Goal: Task Accomplishment & Management: Manage account settings

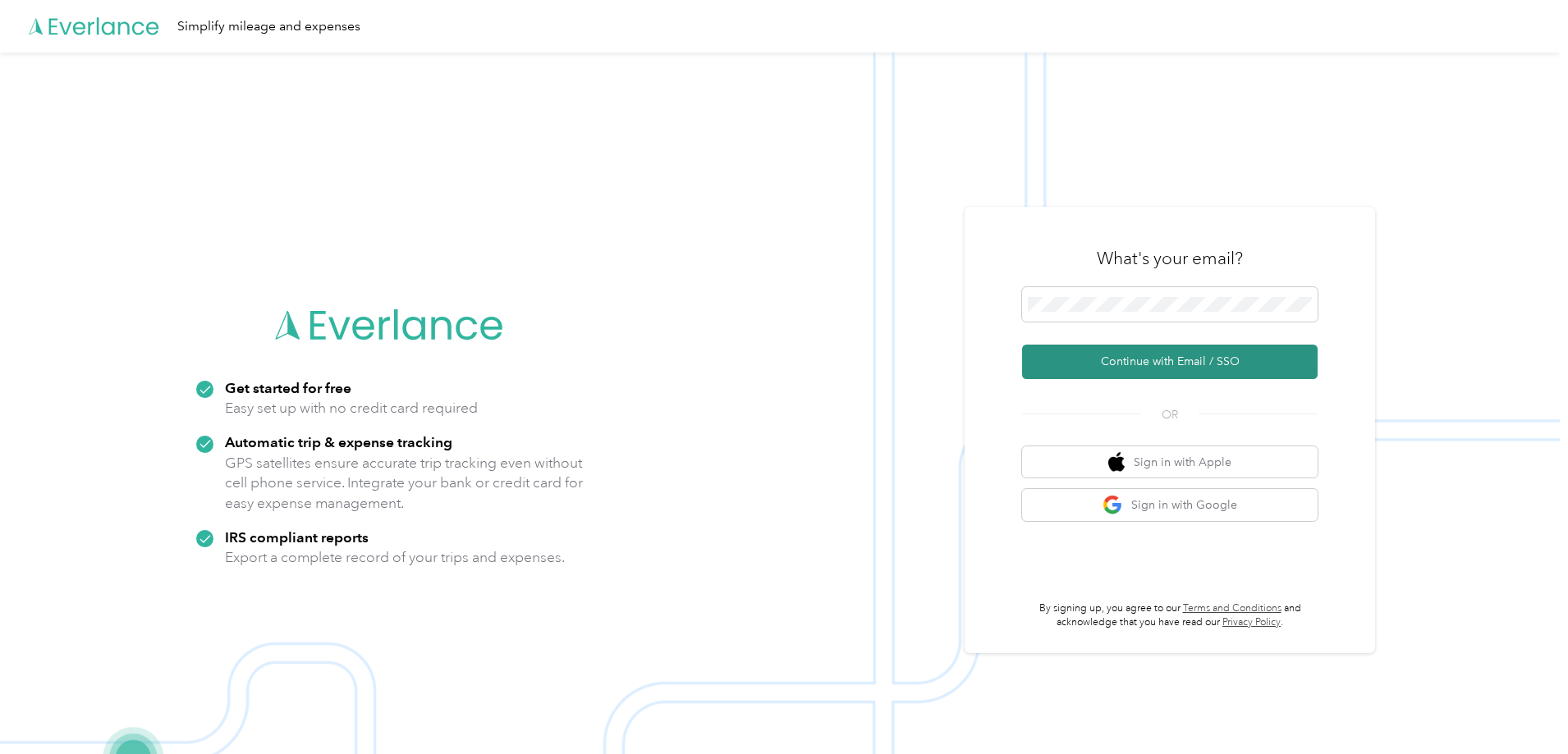
click at [1176, 359] on button "Continue with Email / SSO" at bounding box center [1170, 362] width 296 height 35
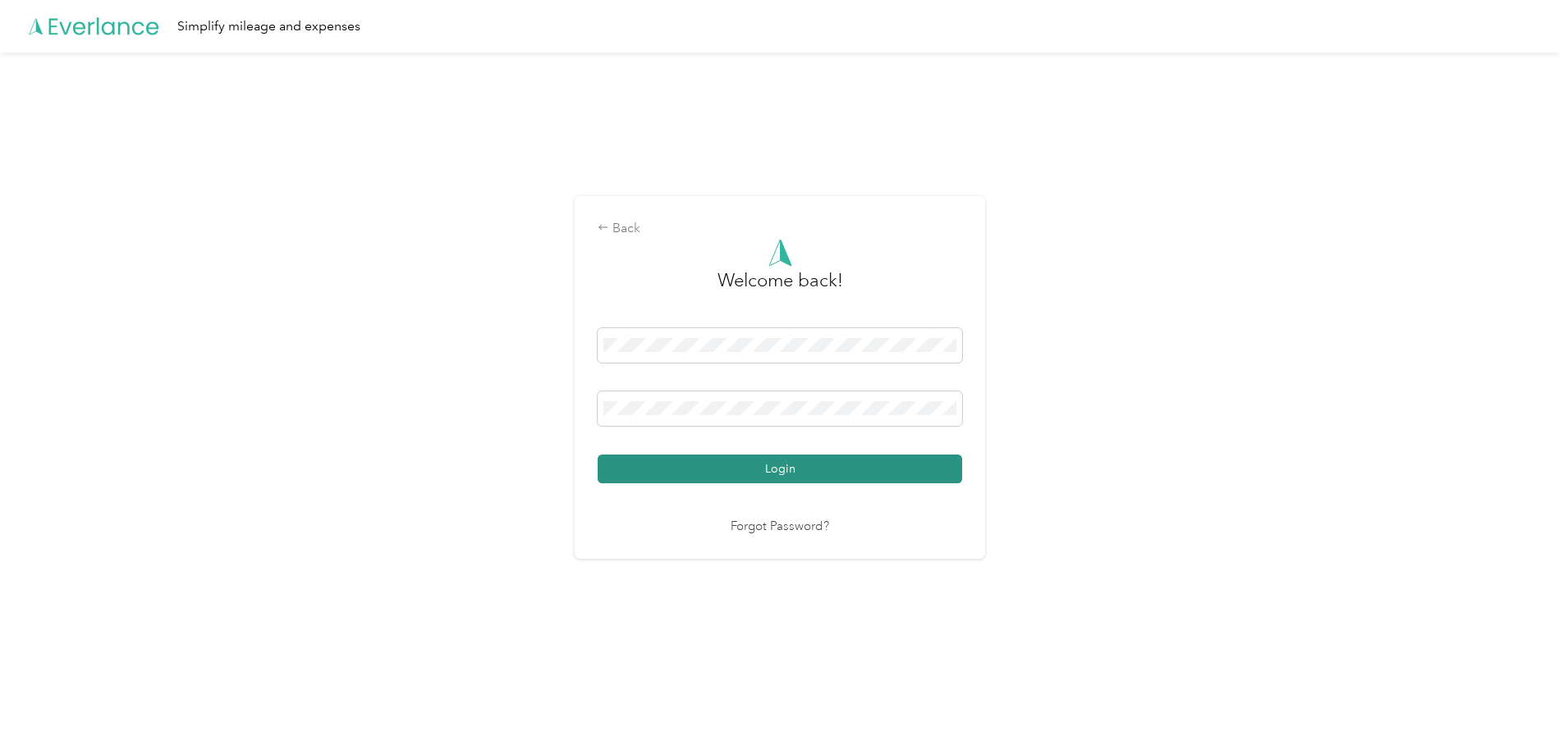
click at [785, 472] on button "Login" at bounding box center [779, 469] width 364 height 29
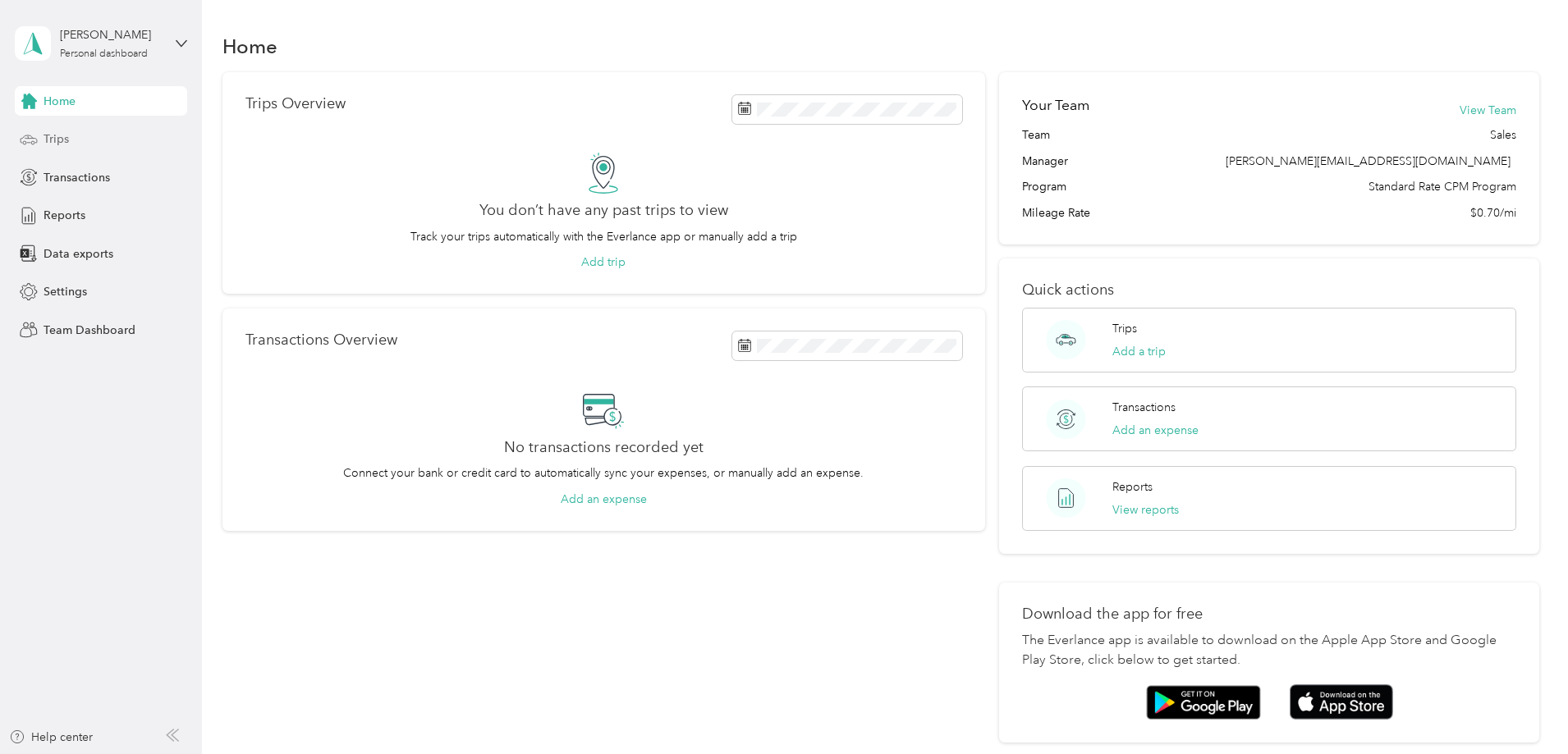
click at [72, 141] on div "Trips" at bounding box center [101, 139] width 172 height 30
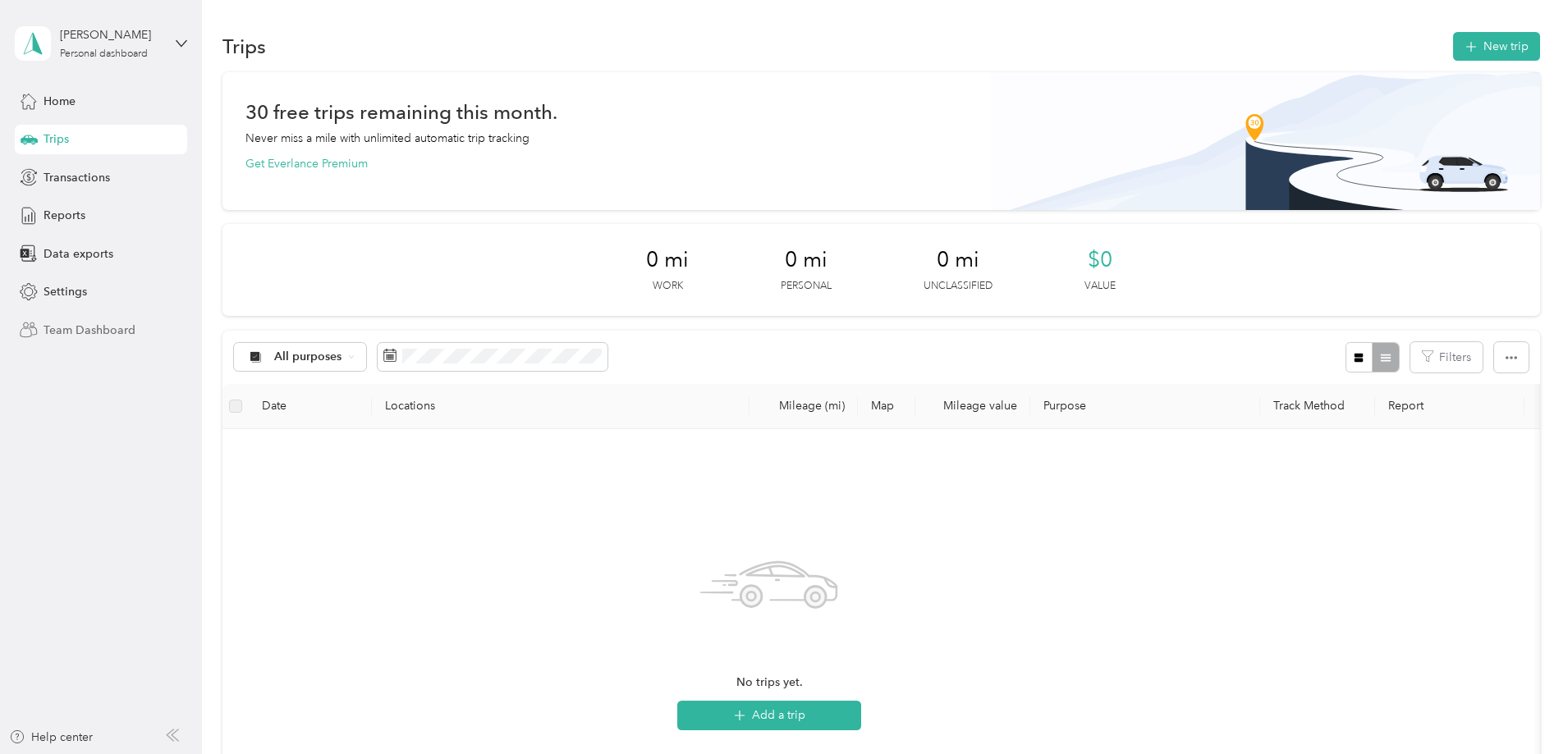
click at [72, 333] on span "Team Dashboard" at bounding box center [89, 331] width 92 height 17
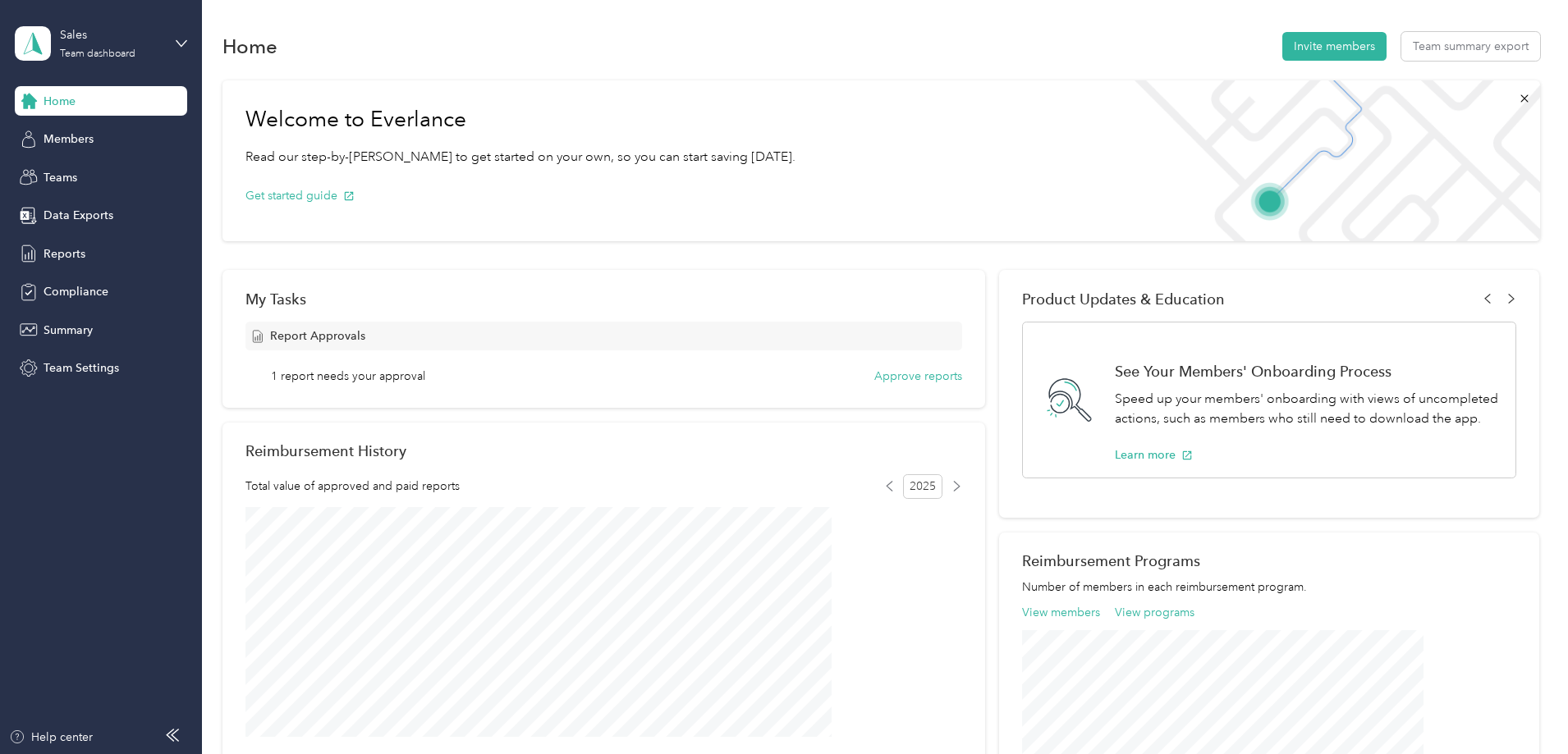
click at [365, 336] on span "Report Approvals" at bounding box center [317, 336] width 96 height 17
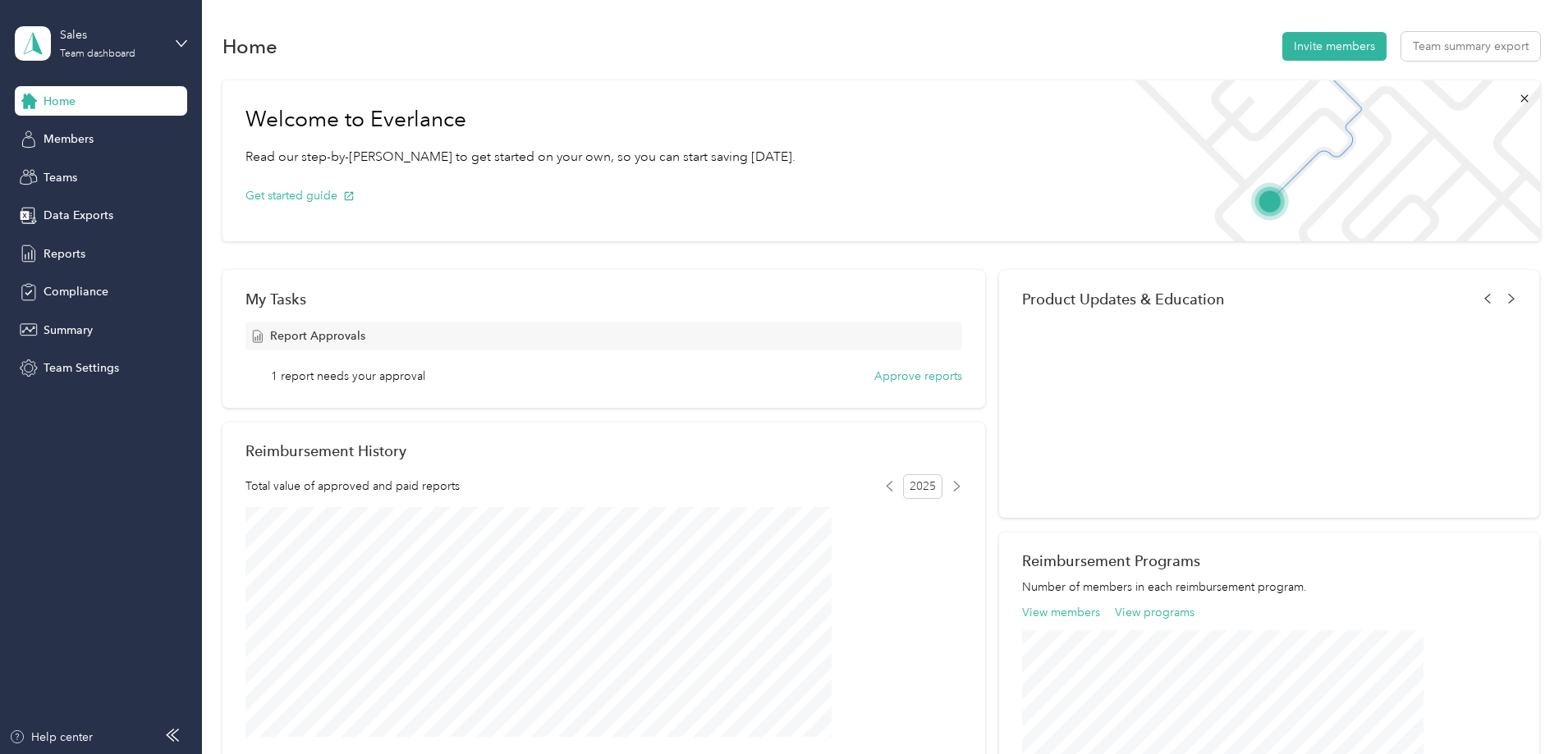
click at [406, 368] on span "1 report needs your approval" at bounding box center [348, 376] width 155 height 17
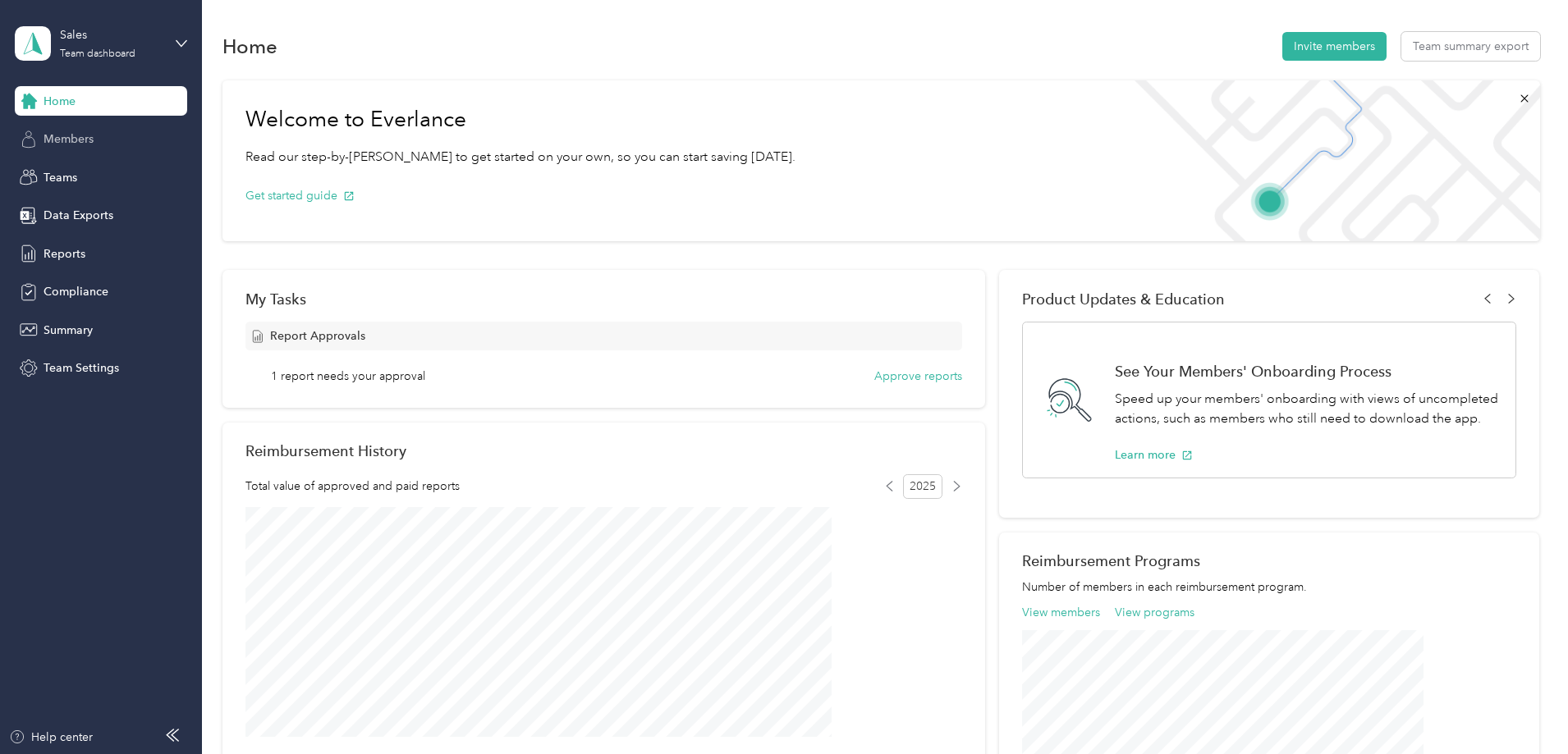
click at [53, 144] on span "Members" at bounding box center [69, 139] width 50 height 17
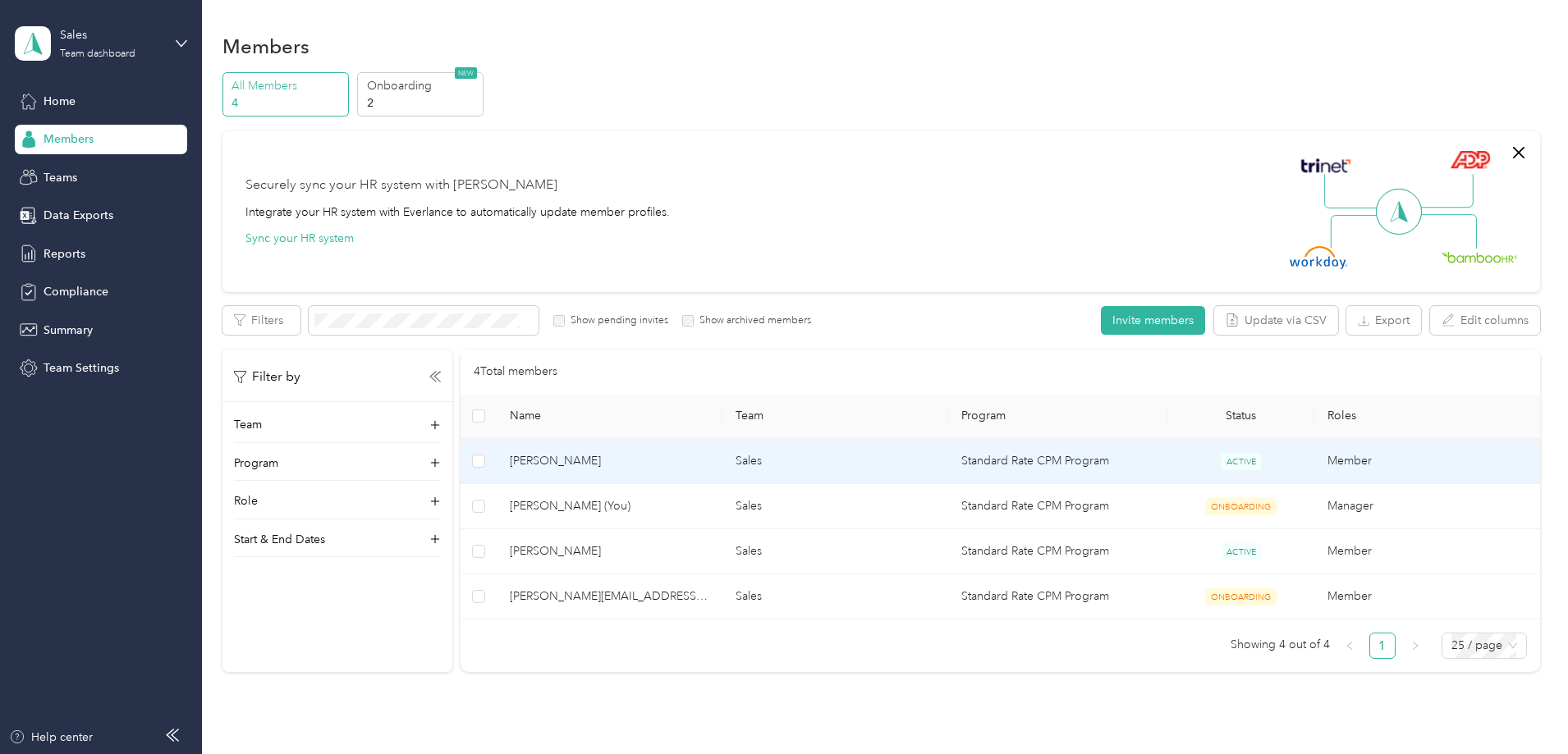
click at [653, 464] on span "[PERSON_NAME]" at bounding box center [609, 461] width 199 height 18
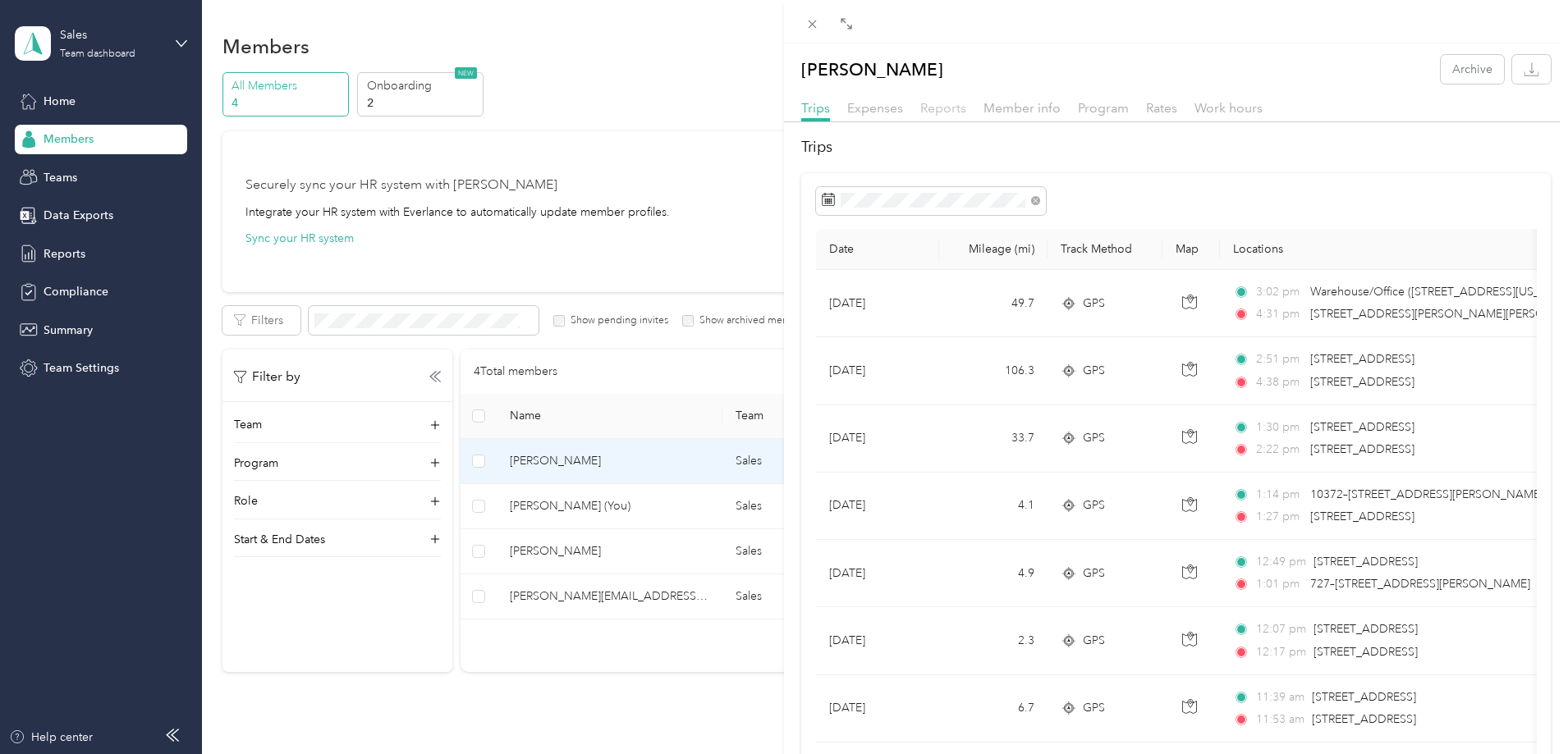
click at [932, 107] on span "Reports" at bounding box center [944, 108] width 46 height 15
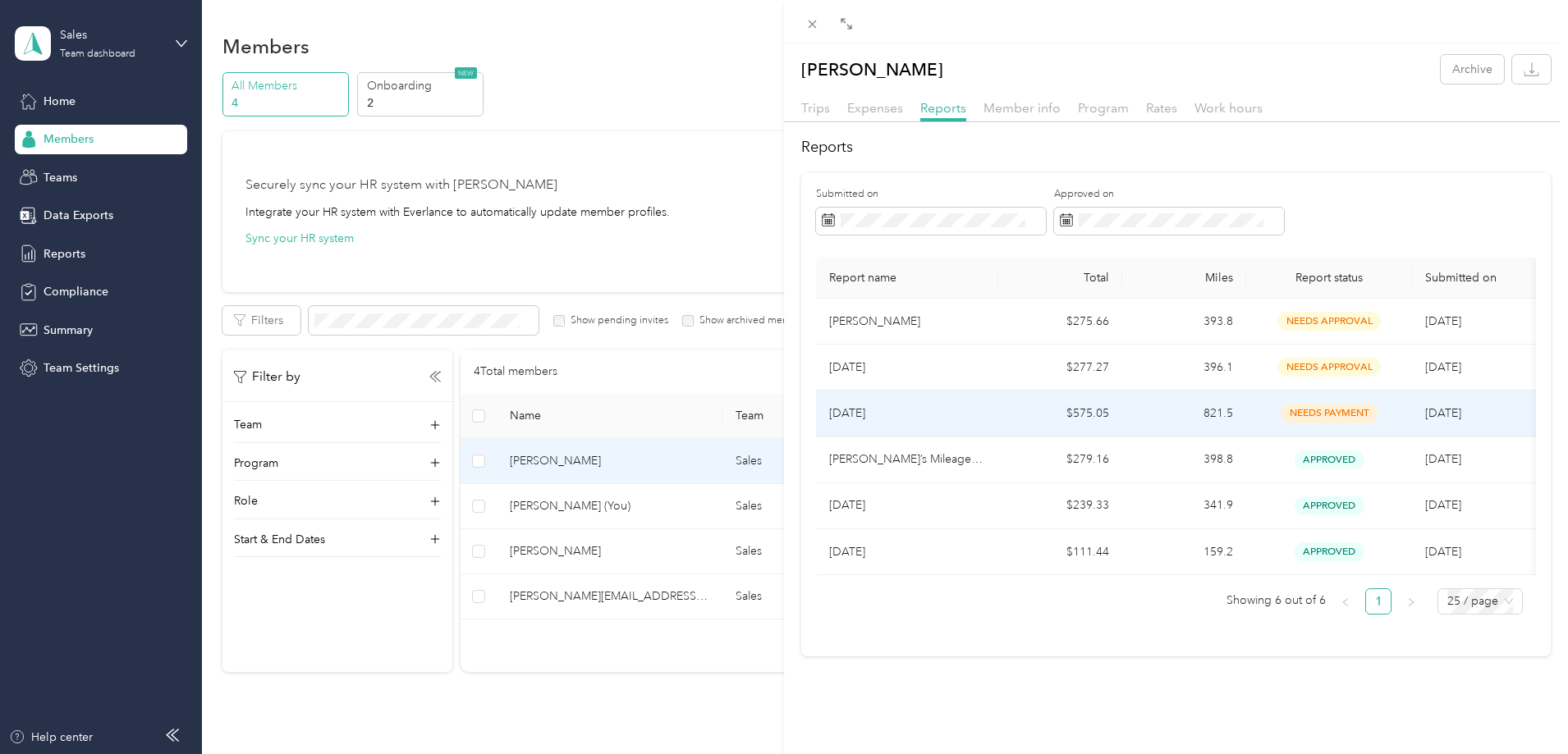
click at [857, 416] on p "[DATE]" at bounding box center [907, 414] width 156 height 18
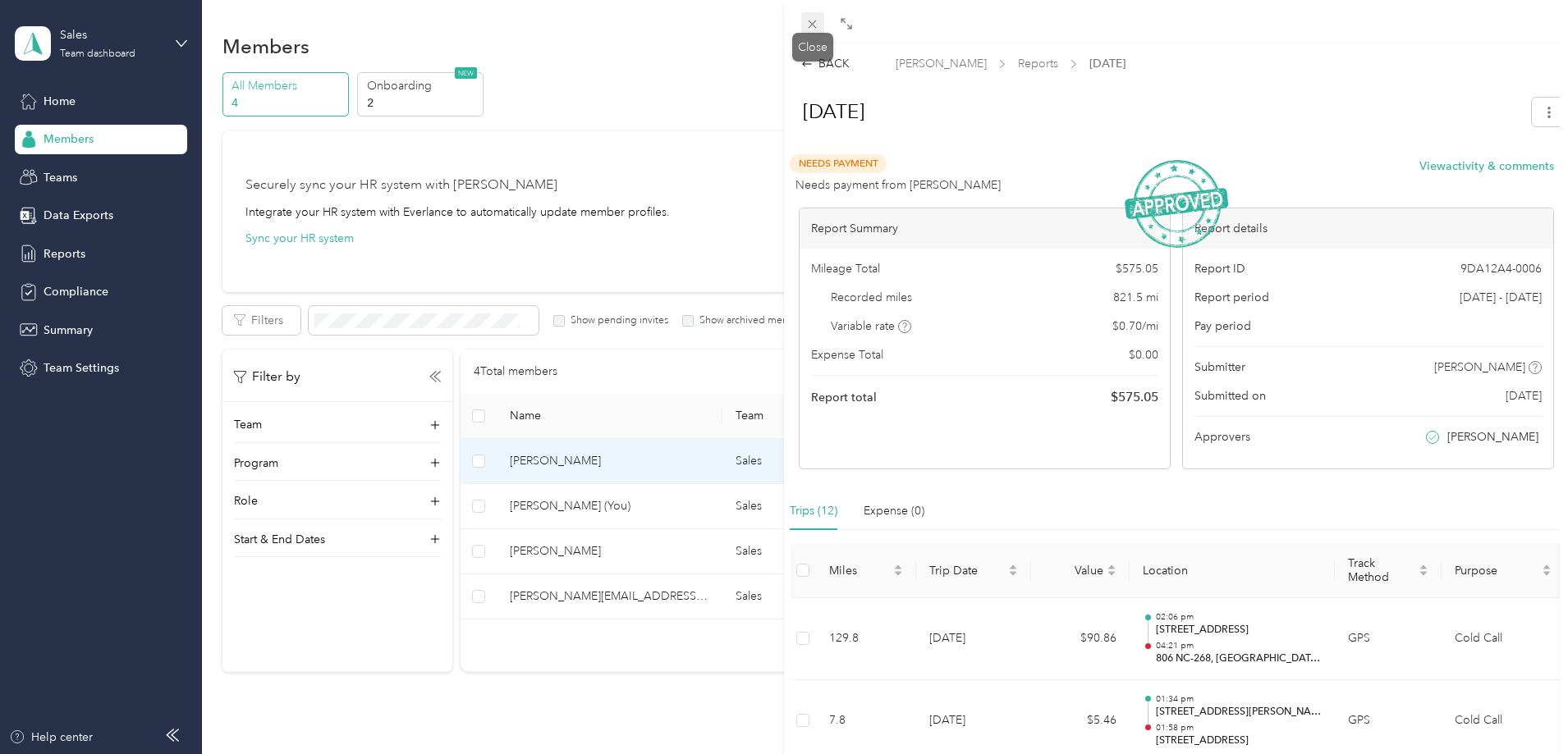
click at [815, 24] on icon at bounding box center [812, 24] width 14 height 14
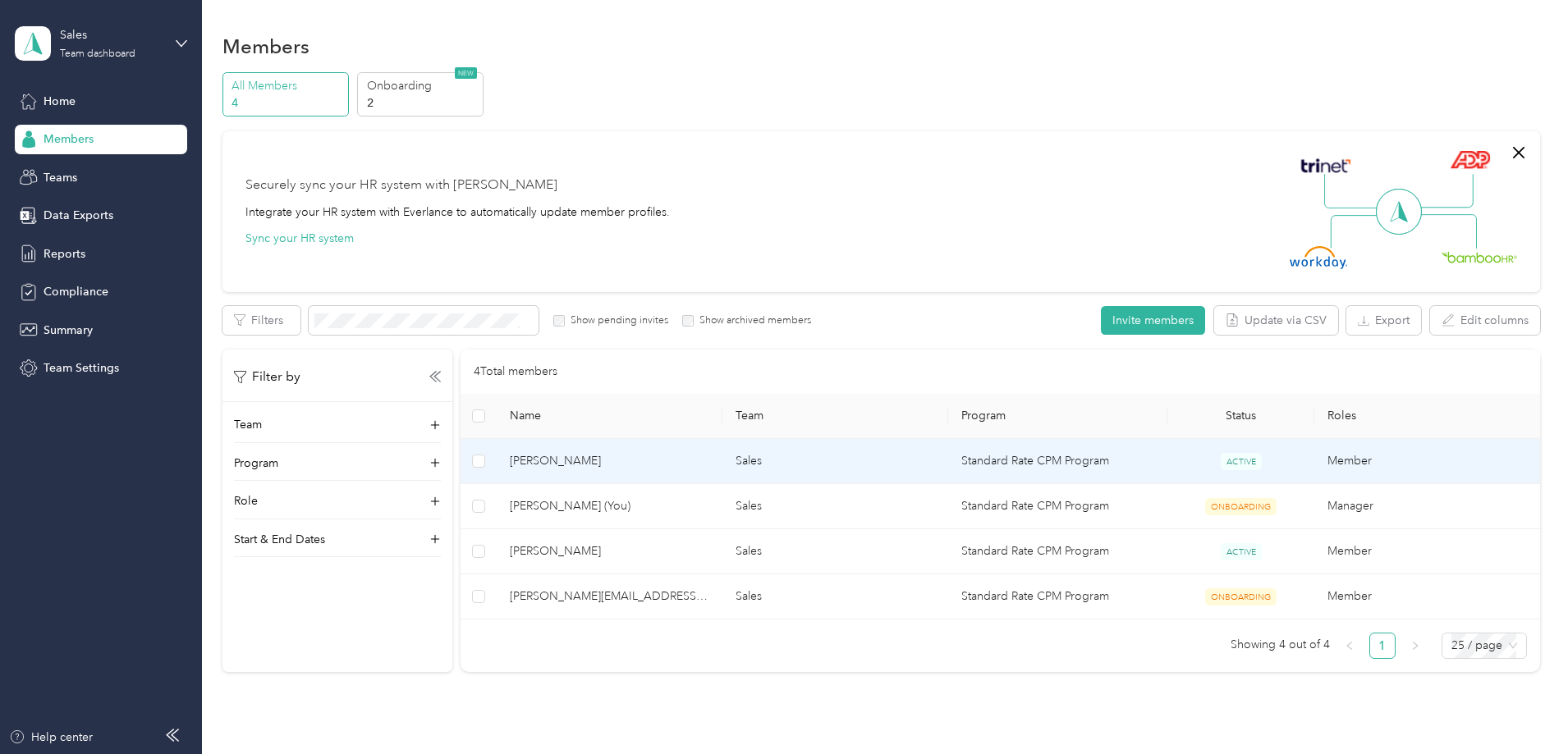
click at [658, 461] on span "[PERSON_NAME]" at bounding box center [609, 461] width 199 height 18
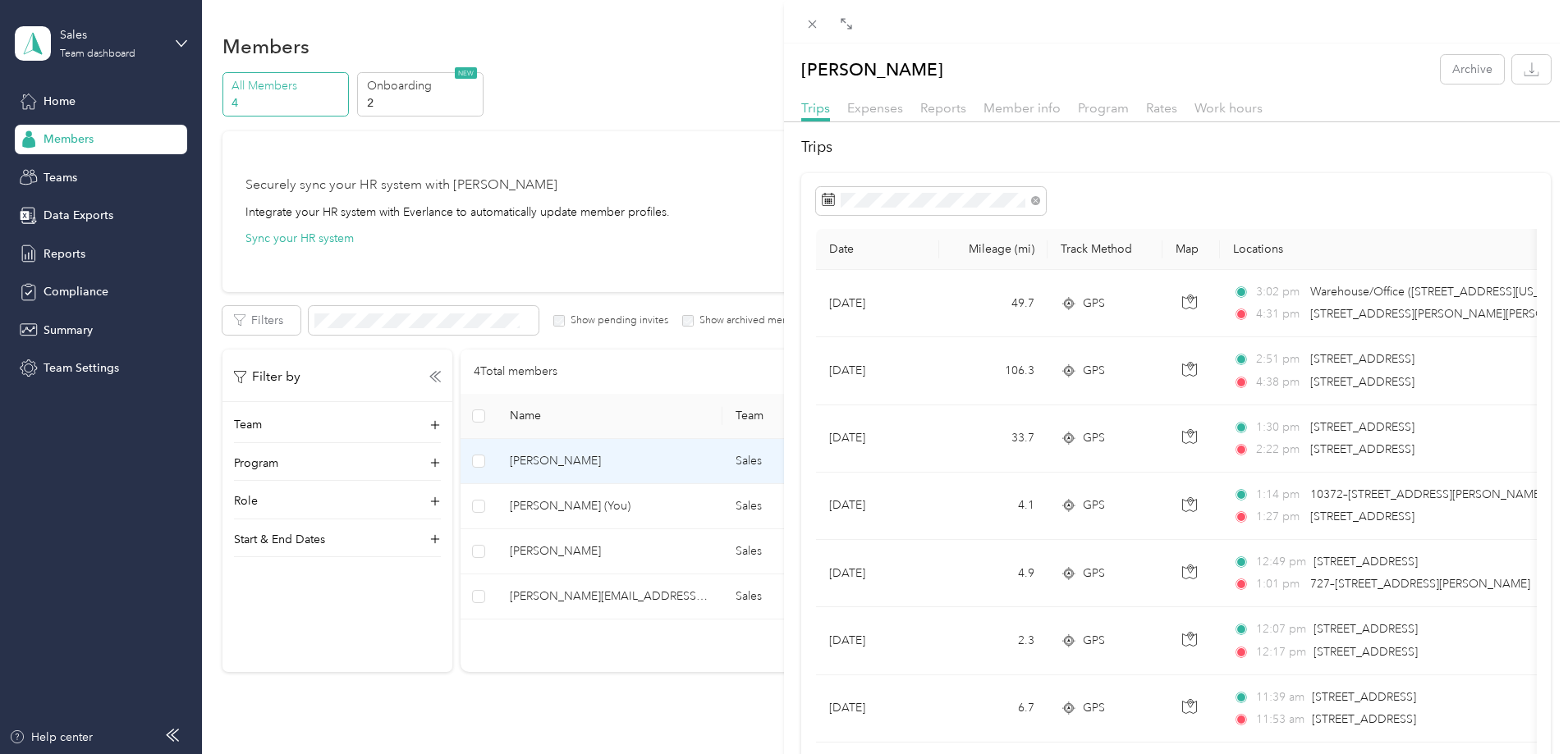
click at [57, 245] on div "[PERSON_NAME] Archive Trips Expenses Reports Member info Program Rates Work hou…" at bounding box center [784, 377] width 1568 height 754
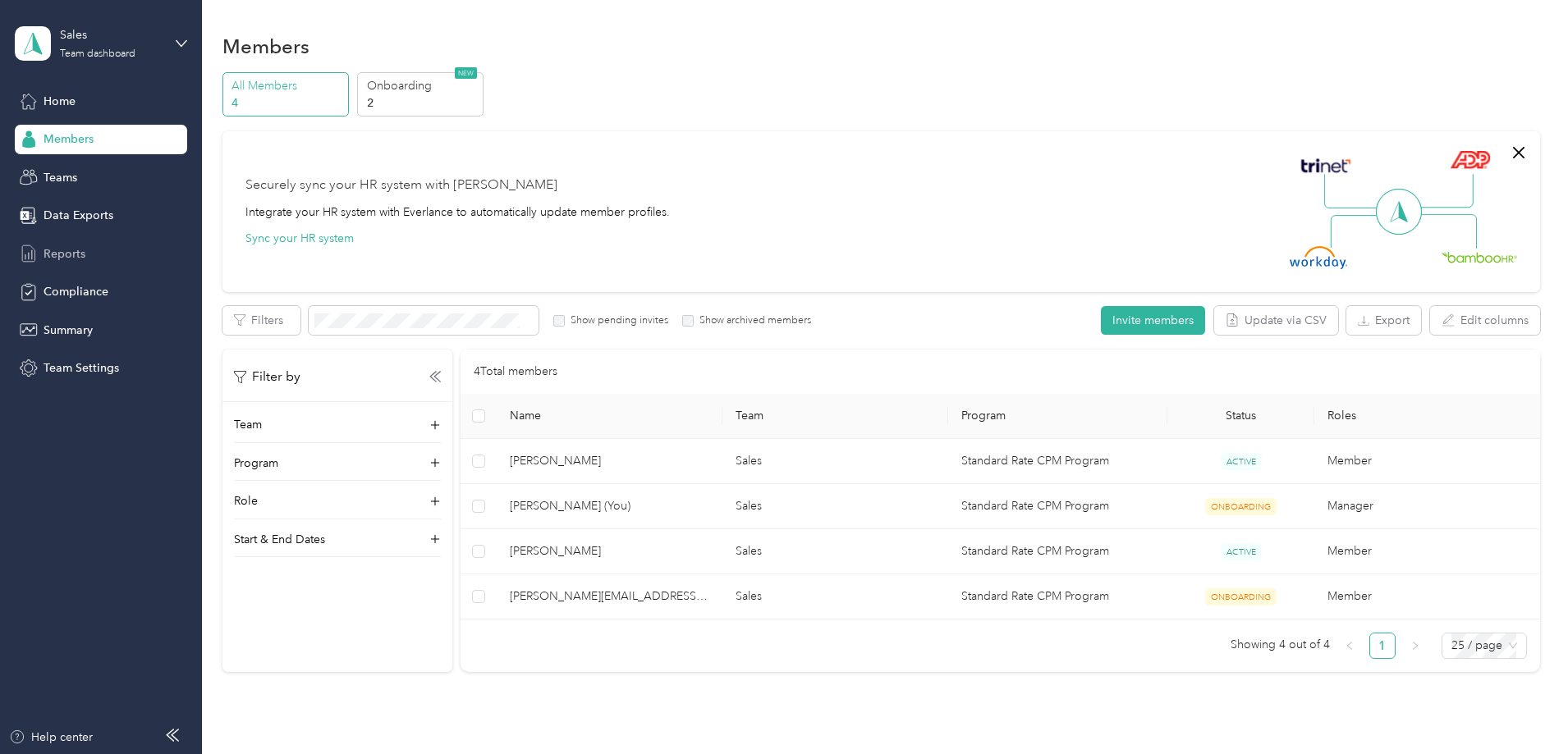
click at [55, 252] on span "Reports" at bounding box center [64, 254] width 42 height 17
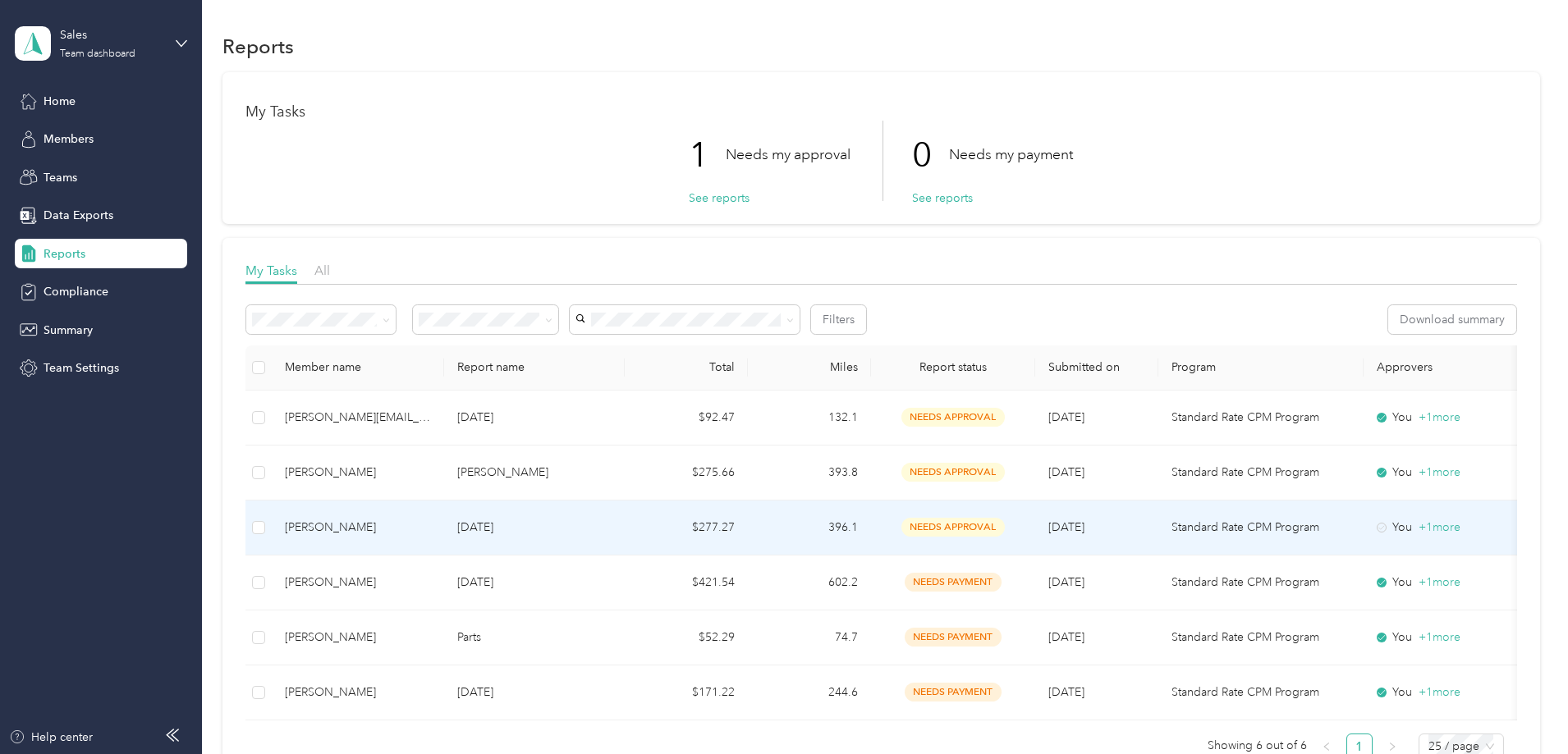
click at [574, 536] on p "[DATE]" at bounding box center [535, 528] width 155 height 18
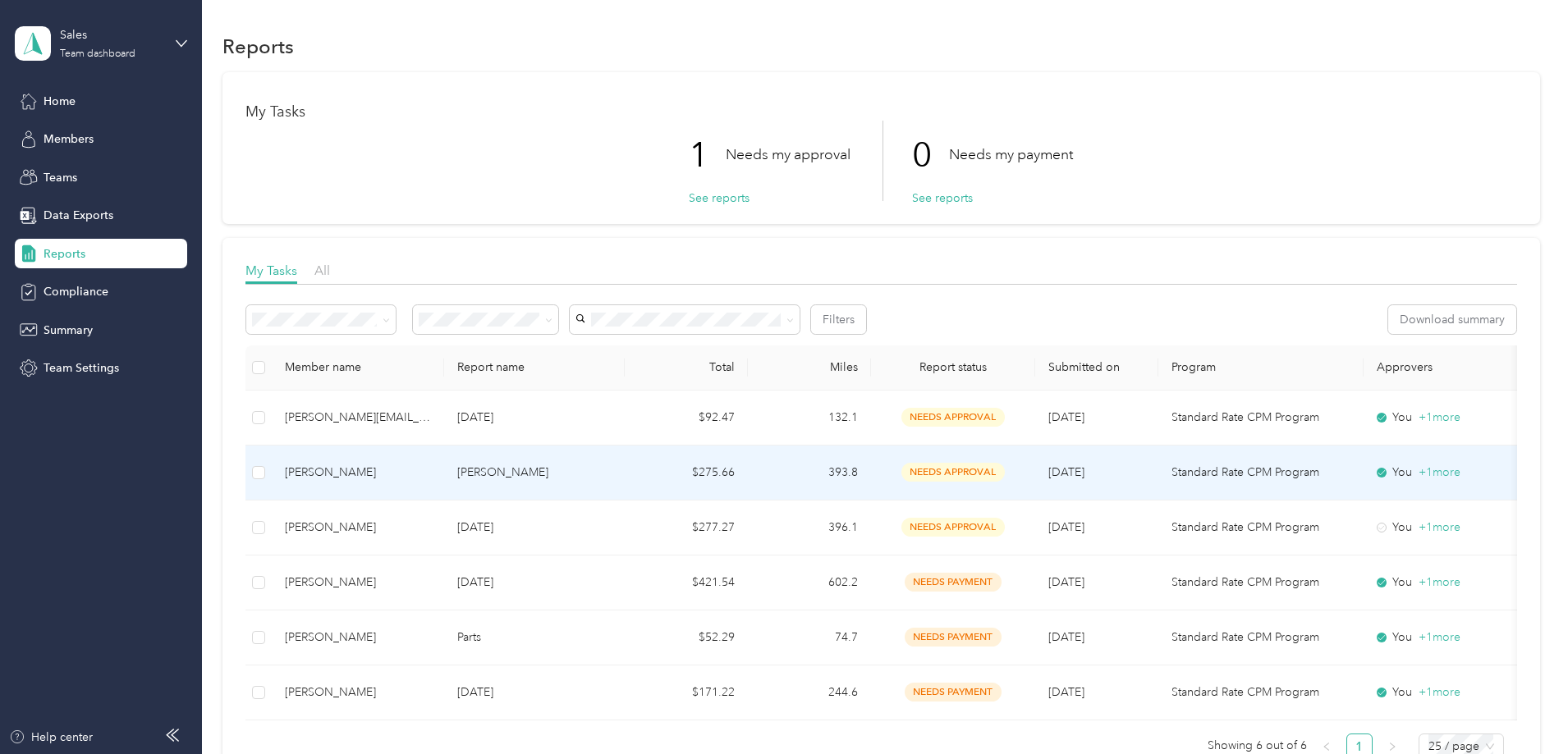
click at [595, 476] on p "[PERSON_NAME]" at bounding box center [535, 473] width 155 height 18
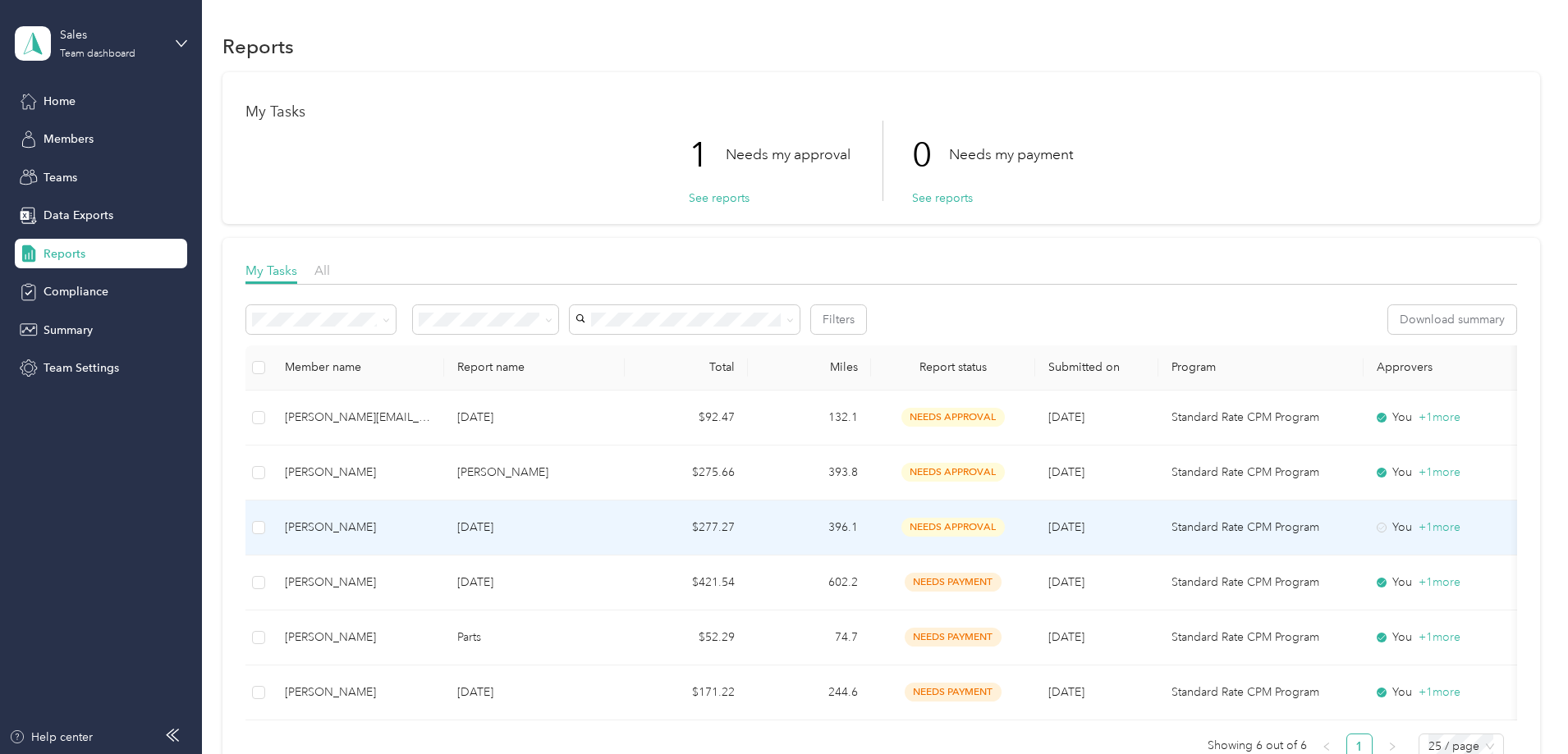
click at [607, 529] on p "[DATE]" at bounding box center [535, 528] width 155 height 18
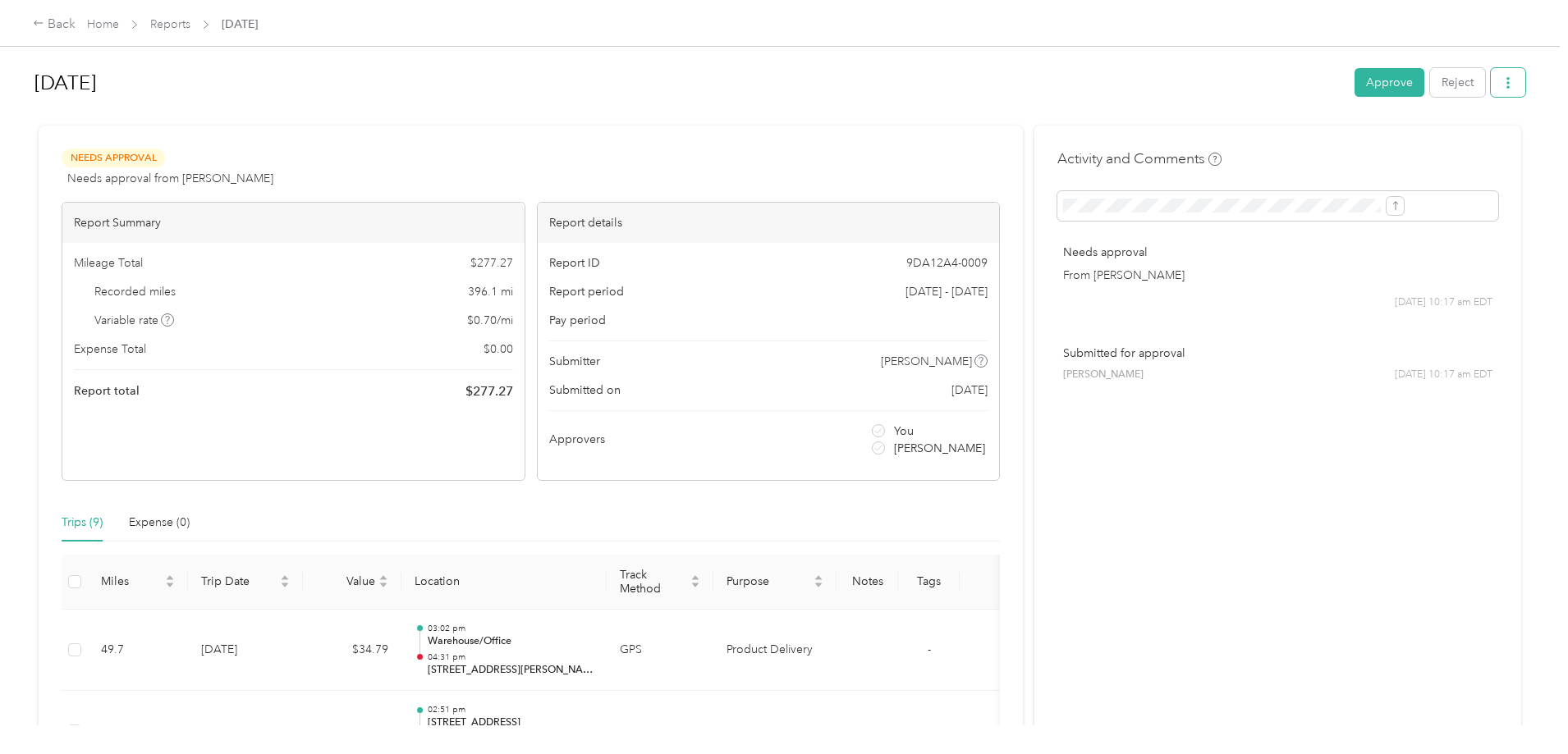
click at [1502, 80] on icon "button" at bounding box center [1508, 83] width 12 height 12
click at [1310, 143] on span "Download" at bounding box center [1326, 143] width 54 height 17
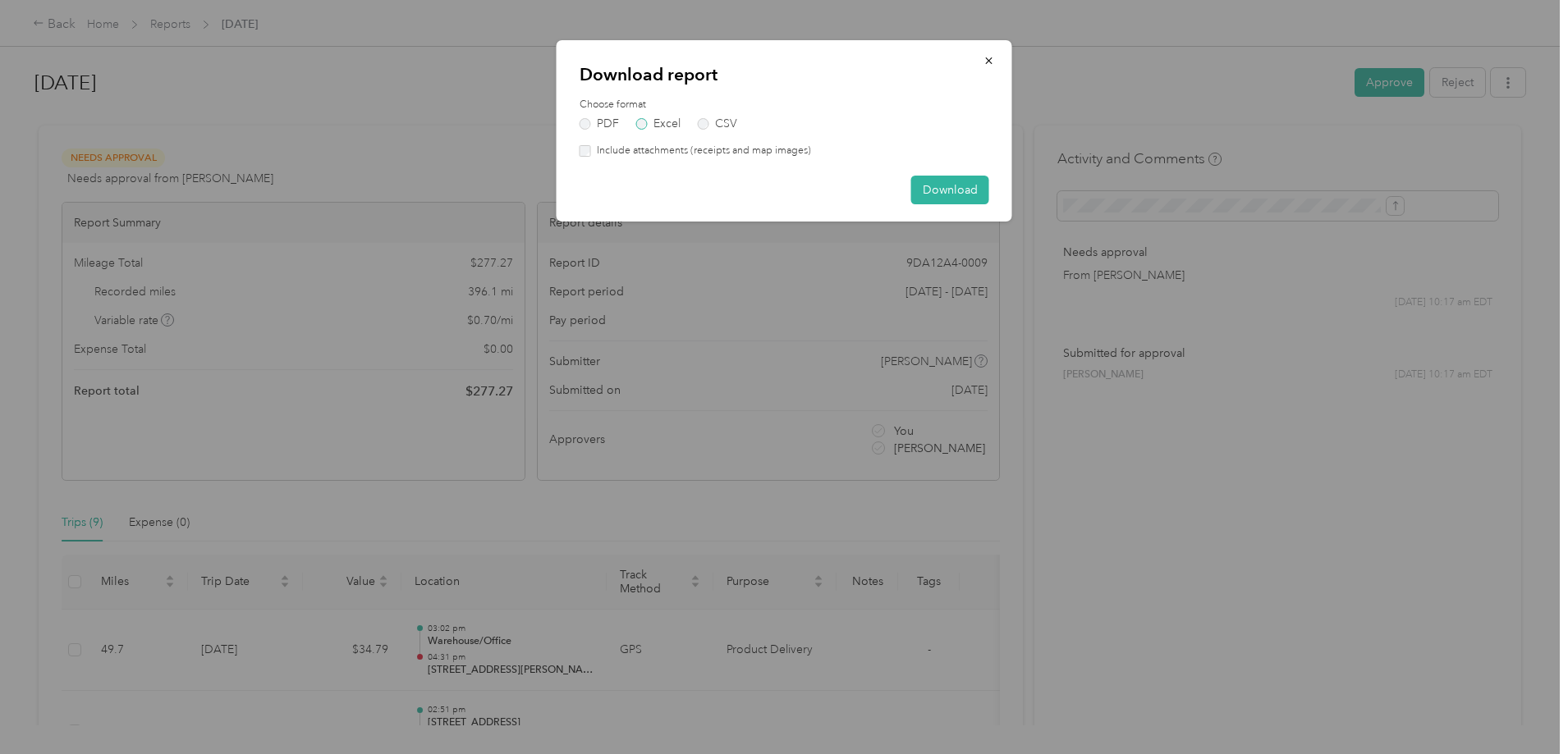
click at [653, 119] on label "Excel" at bounding box center [658, 124] width 44 height 12
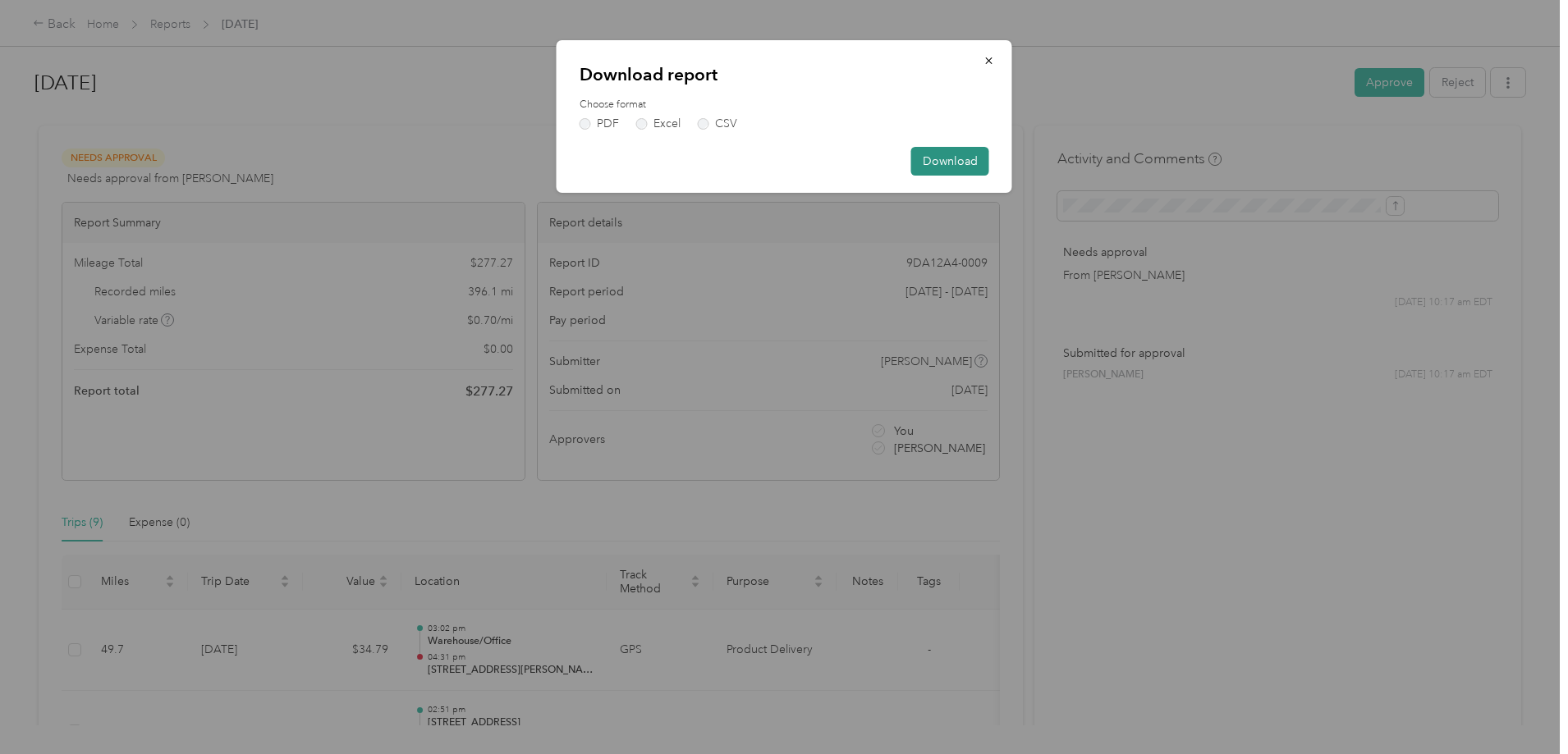
click at [944, 160] on button "Download" at bounding box center [950, 161] width 78 height 29
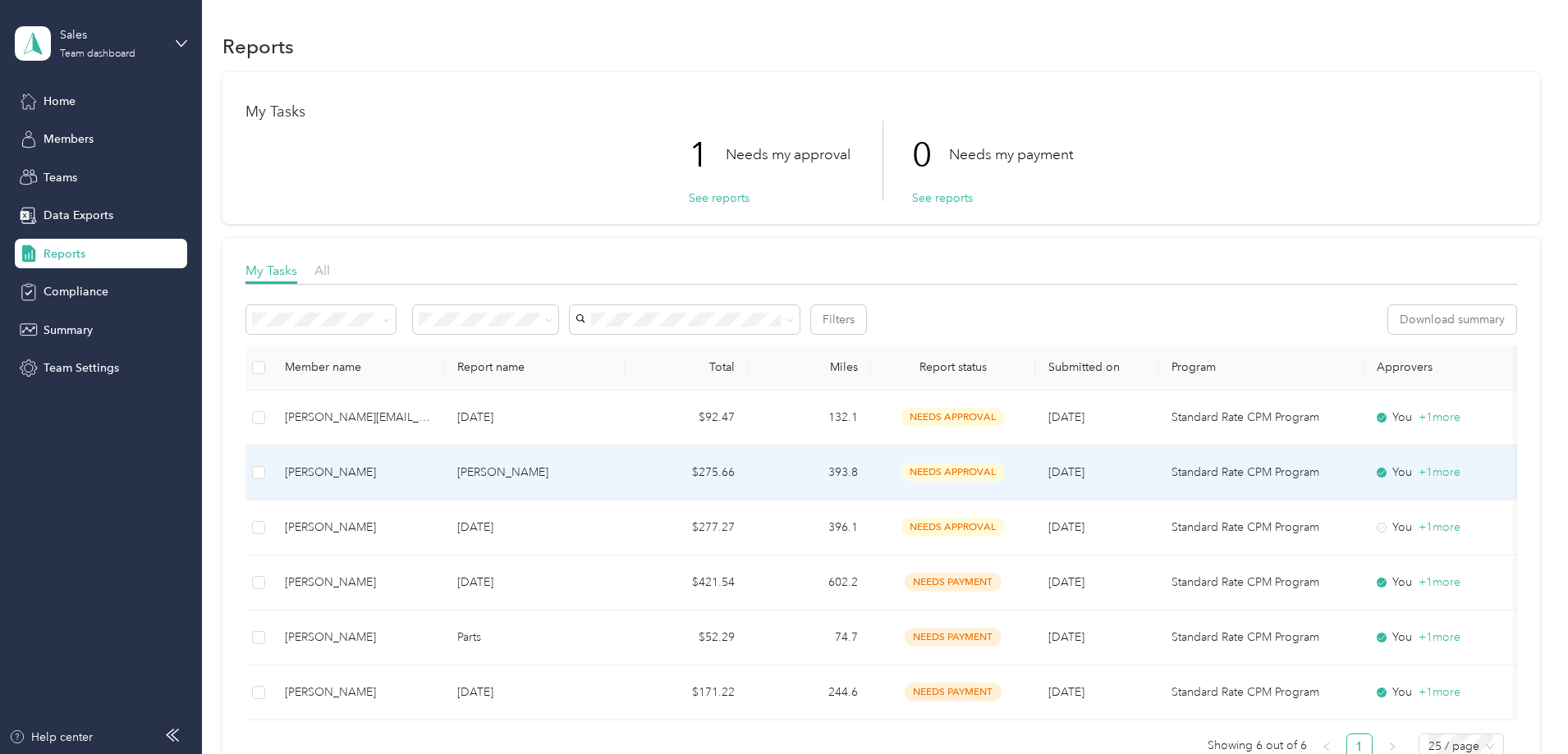
click at [428, 477] on div "[PERSON_NAME]" at bounding box center [358, 473] width 146 height 18
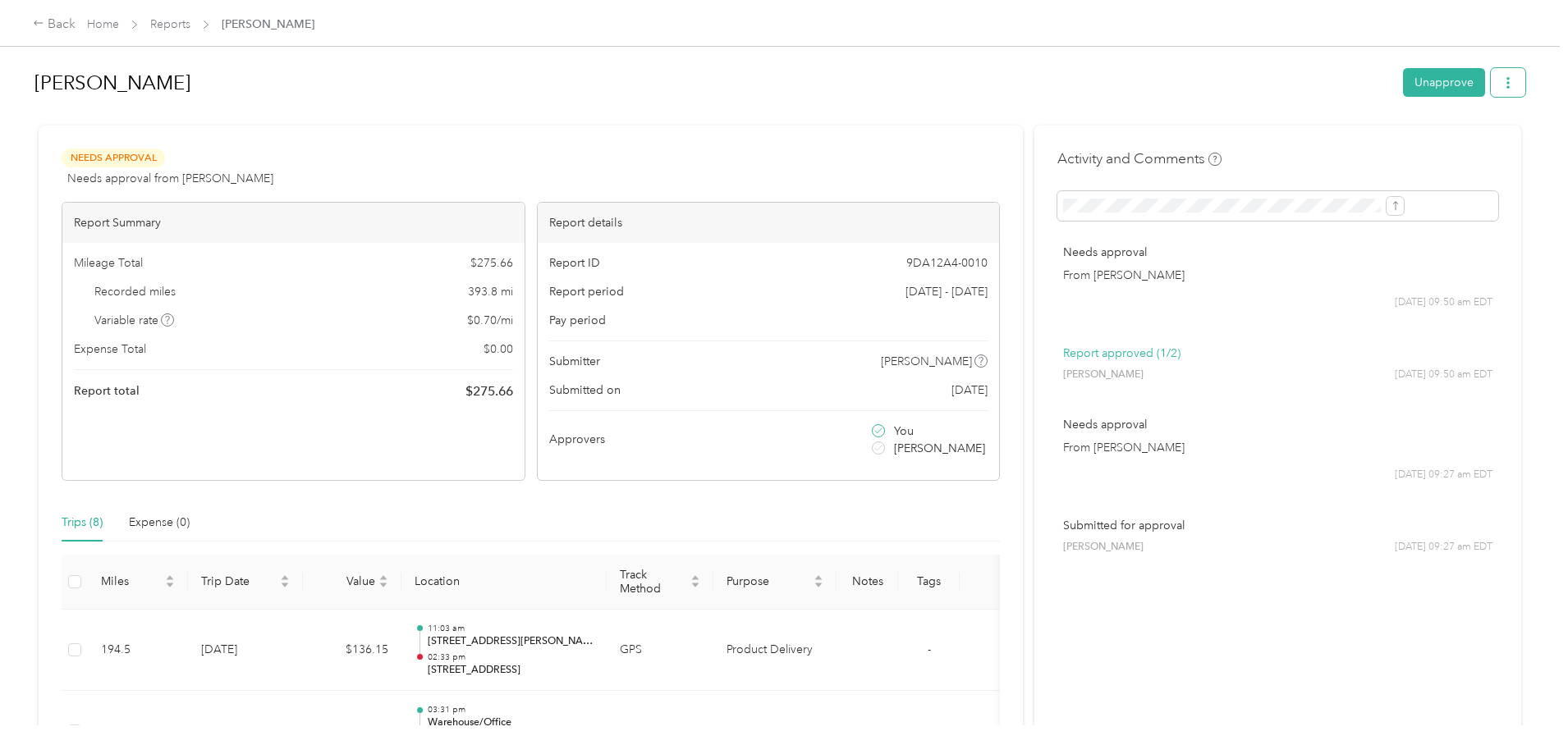
click at [1491, 85] on button "button" at bounding box center [1508, 82] width 35 height 29
click at [1338, 131] on li "Download" at bounding box center [1330, 143] width 121 height 29
click at [1331, 148] on span "Download" at bounding box center [1326, 143] width 54 height 17
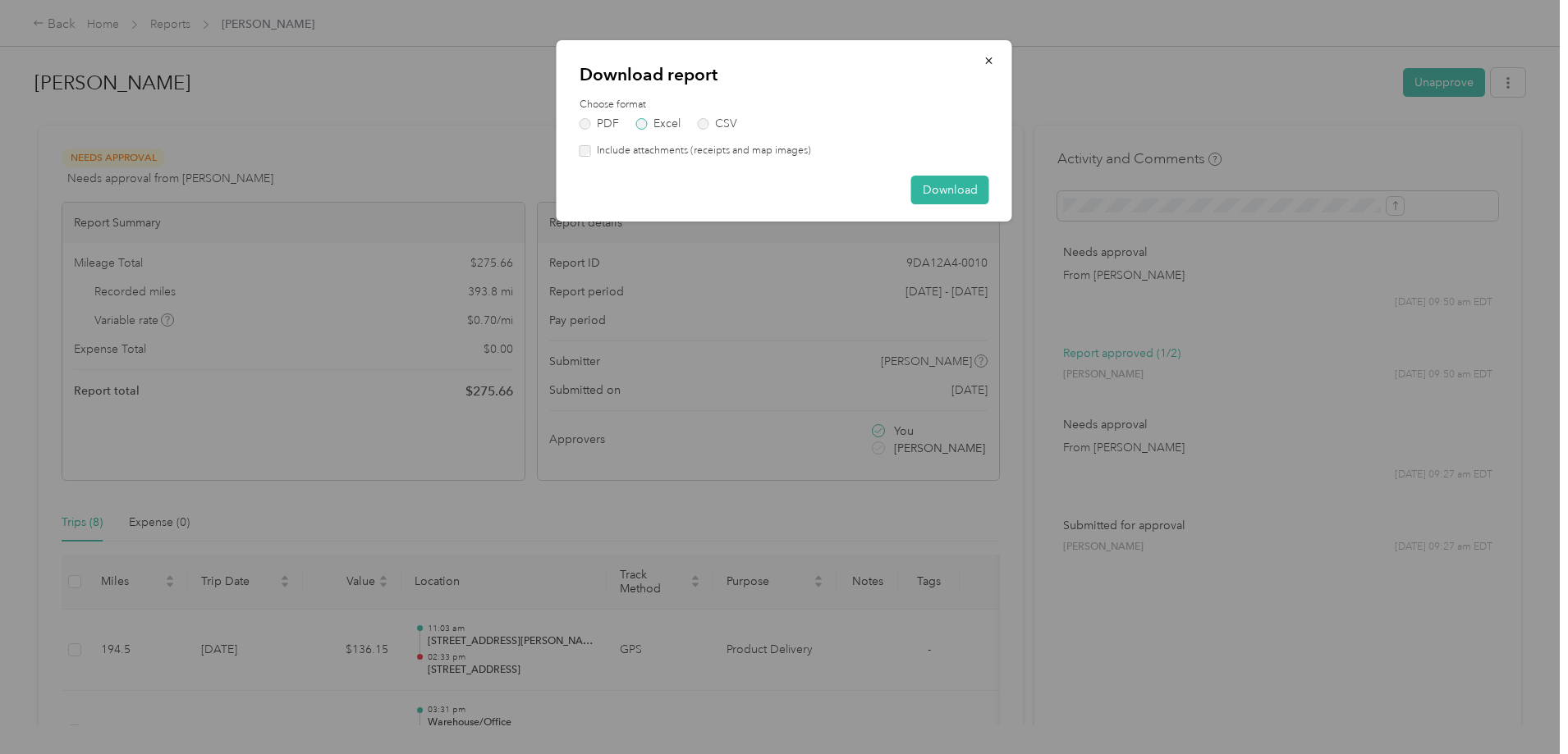
click at [653, 121] on label "Excel" at bounding box center [658, 124] width 44 height 12
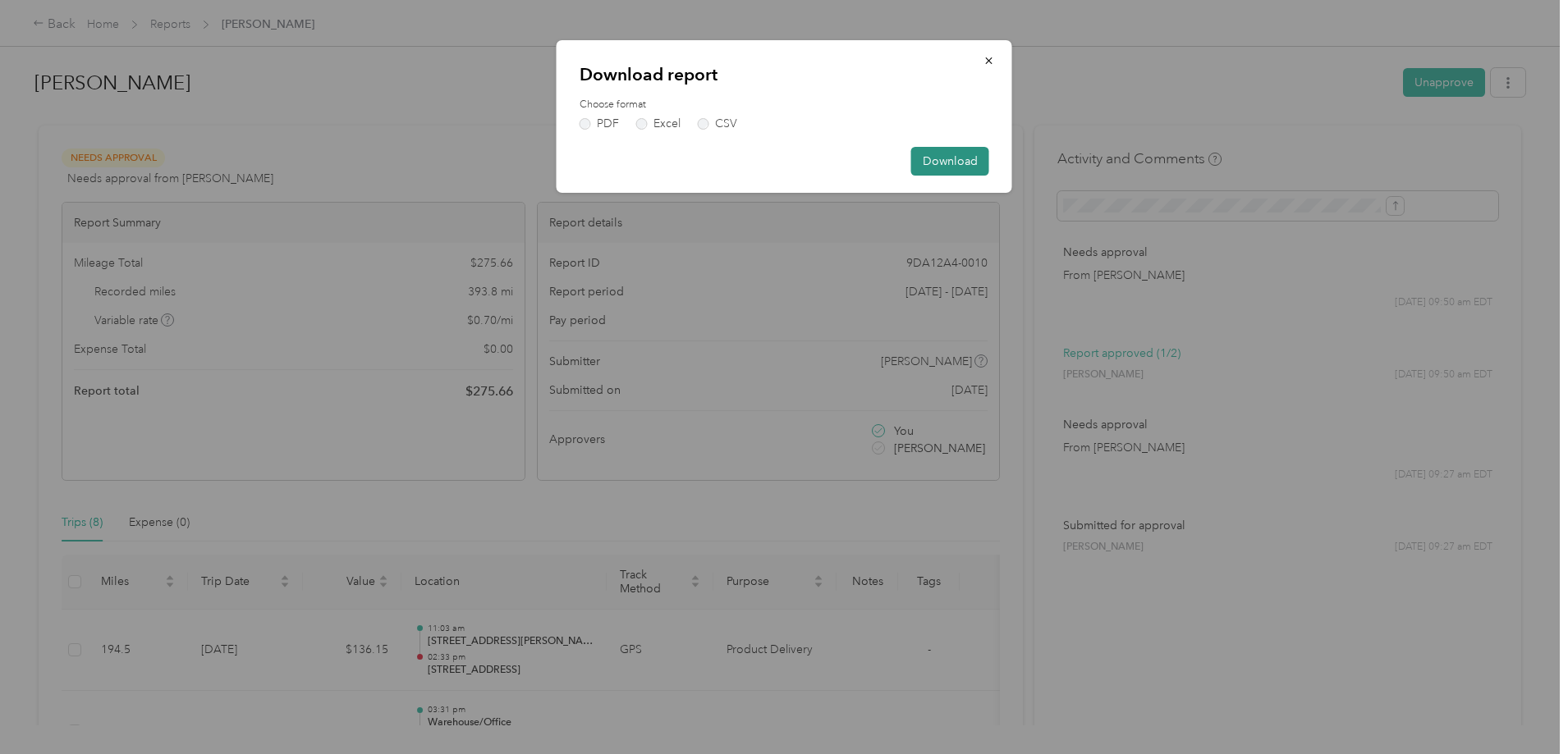
click at [950, 154] on button "Download" at bounding box center [950, 161] width 78 height 29
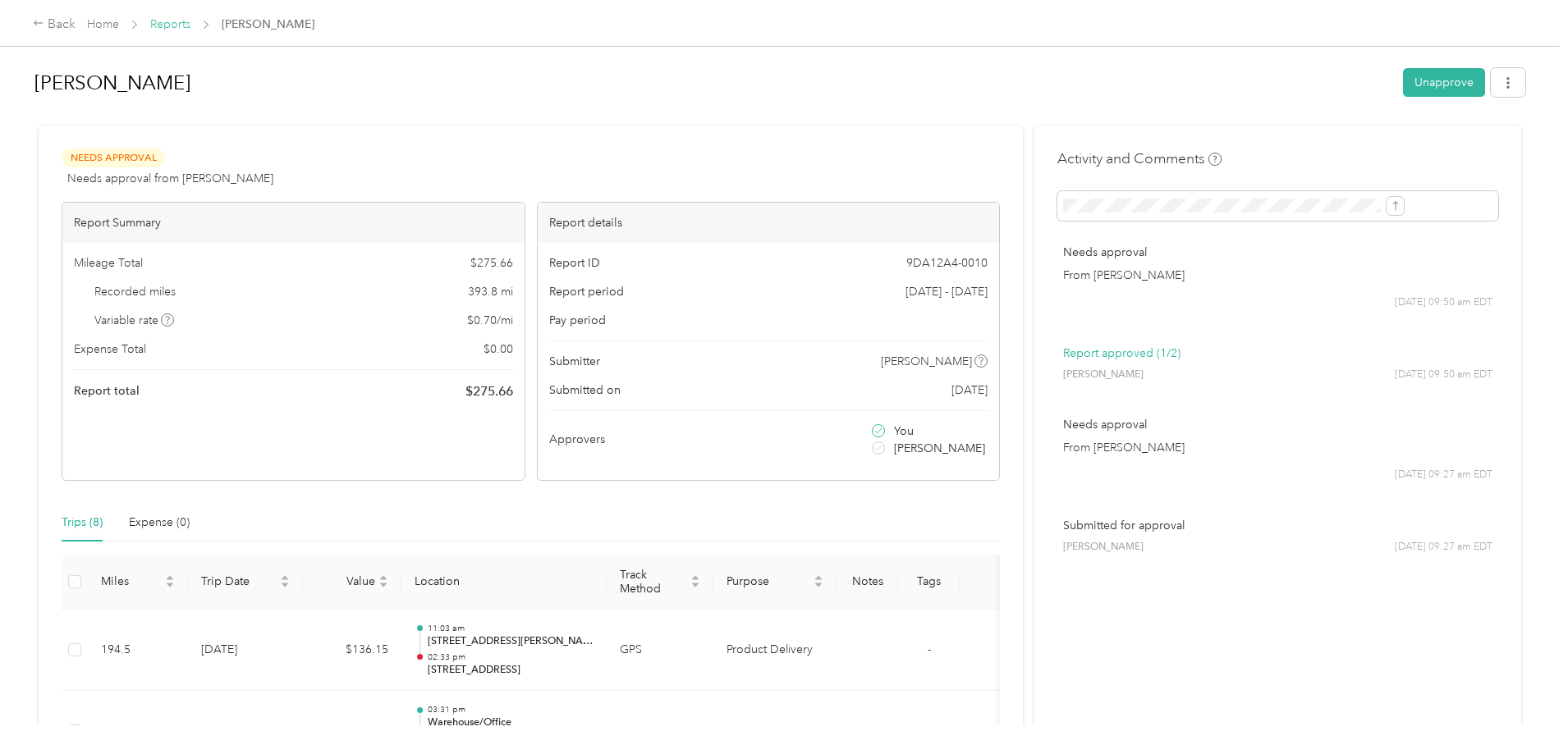
click at [190, 28] on link "Reports" at bounding box center [170, 24] width 41 height 14
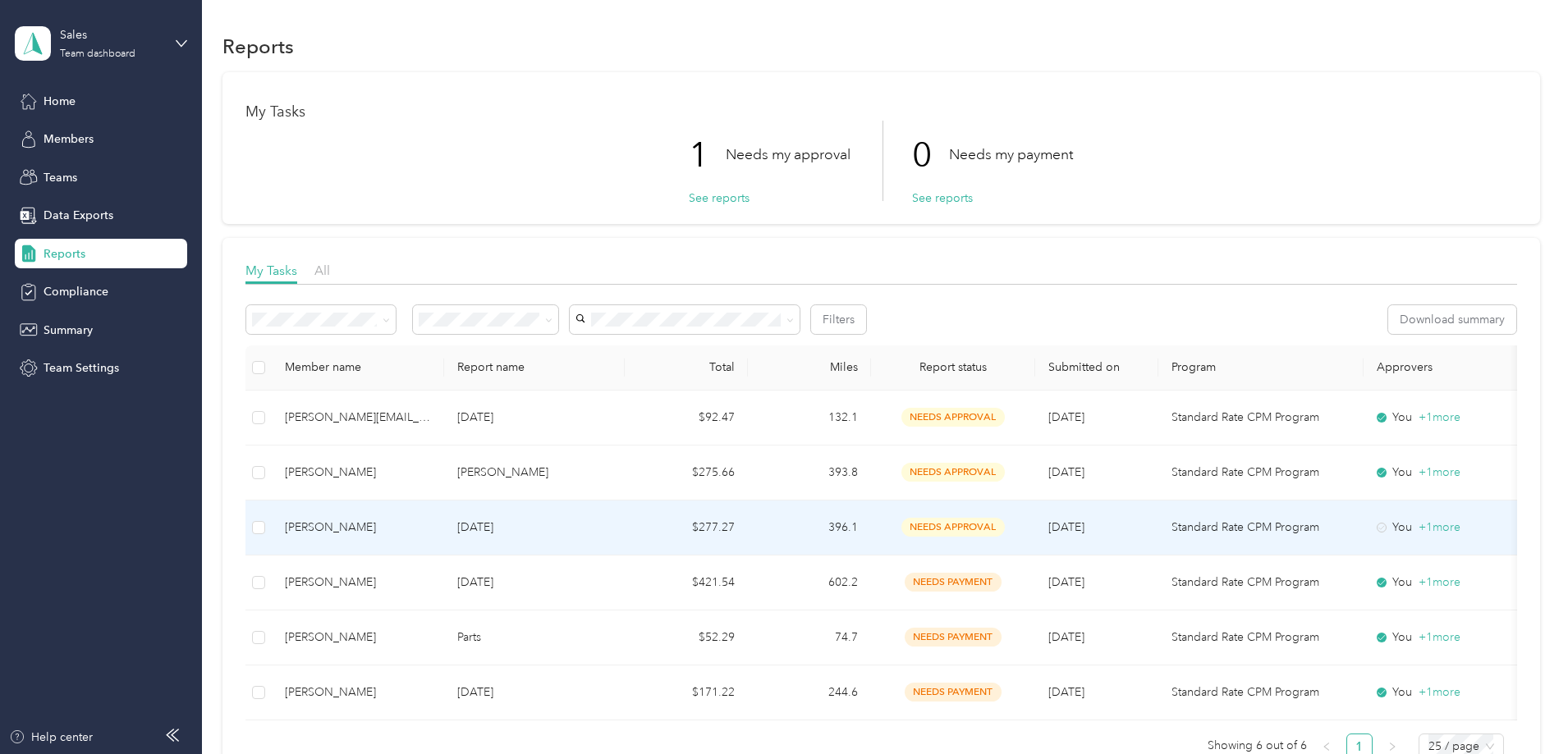
scroll to position [82, 0]
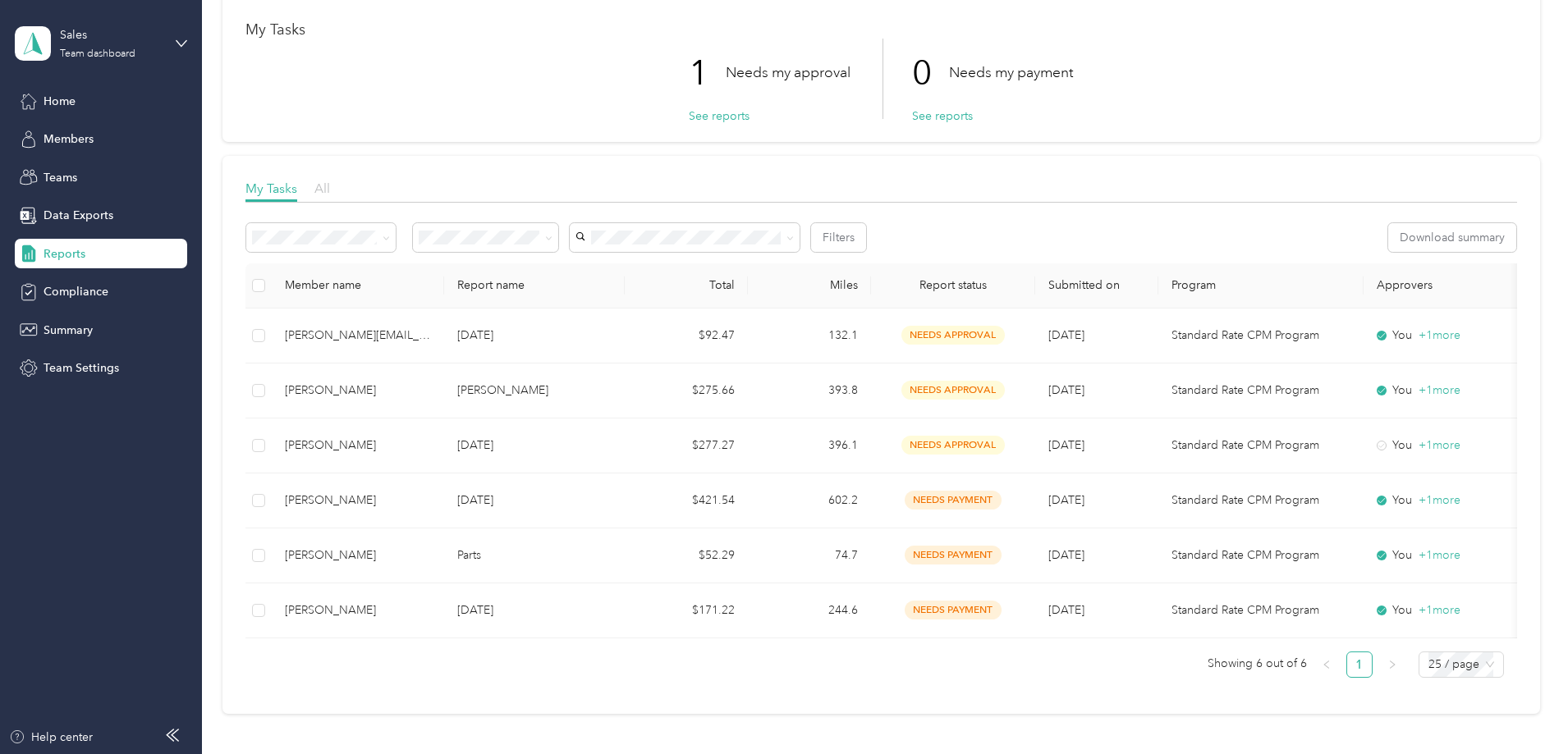
click at [330, 188] on span "All" at bounding box center [322, 188] width 15 height 15
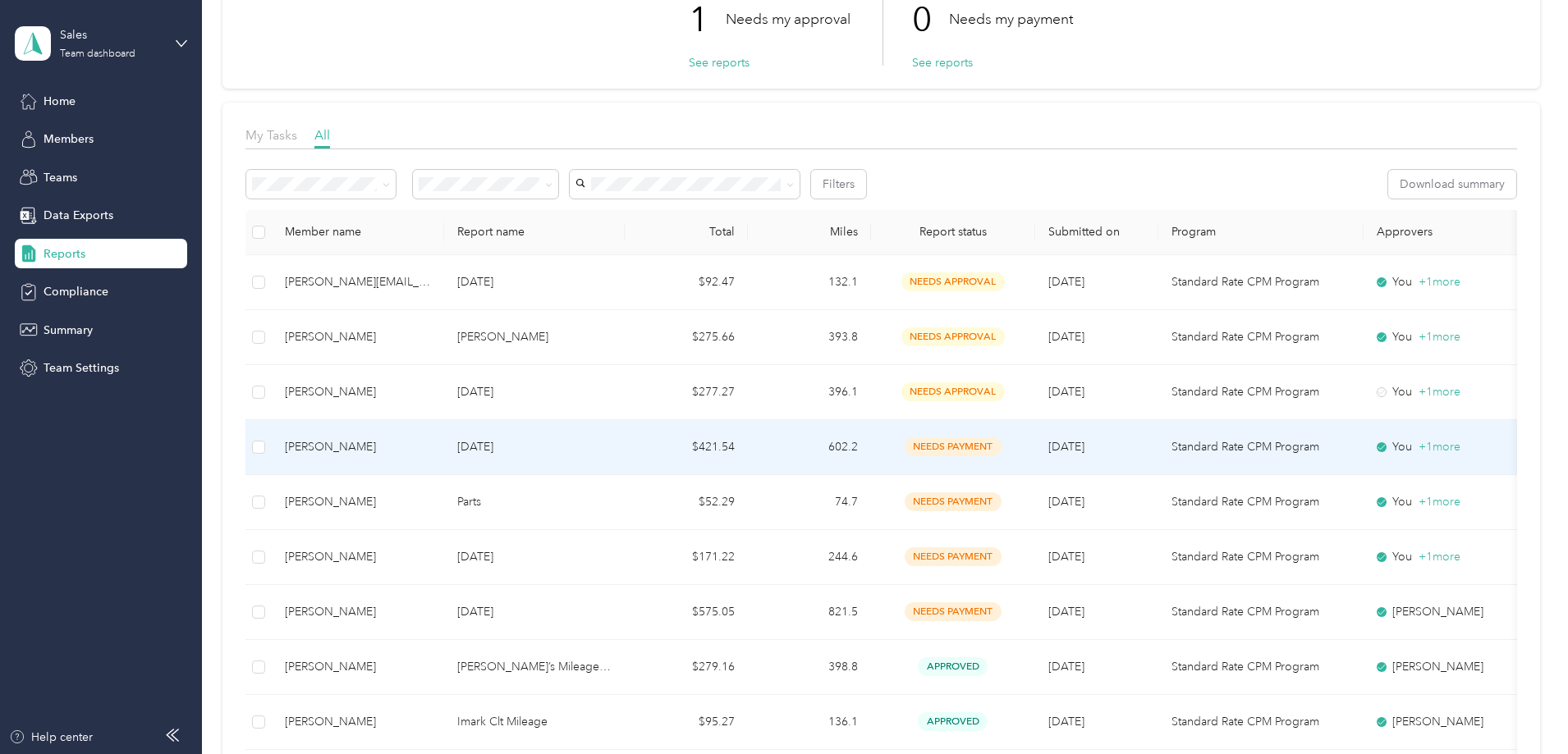
scroll to position [164, 0]
